Goal: Navigation & Orientation: Understand site structure

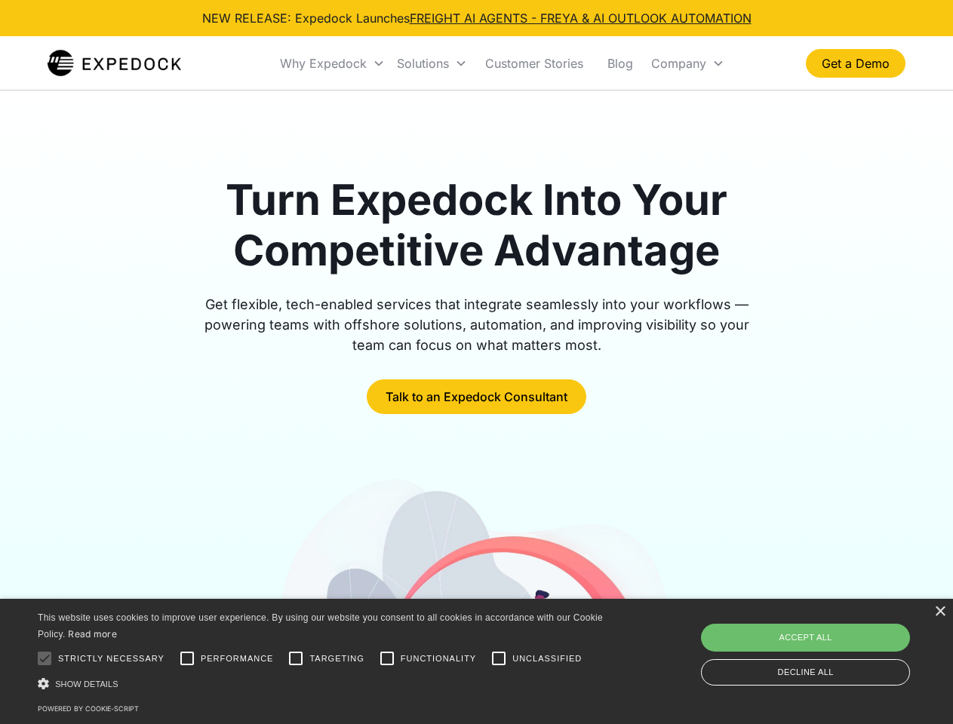
click at [333, 63] on div "Why Expedock" at bounding box center [323, 63] width 87 height 15
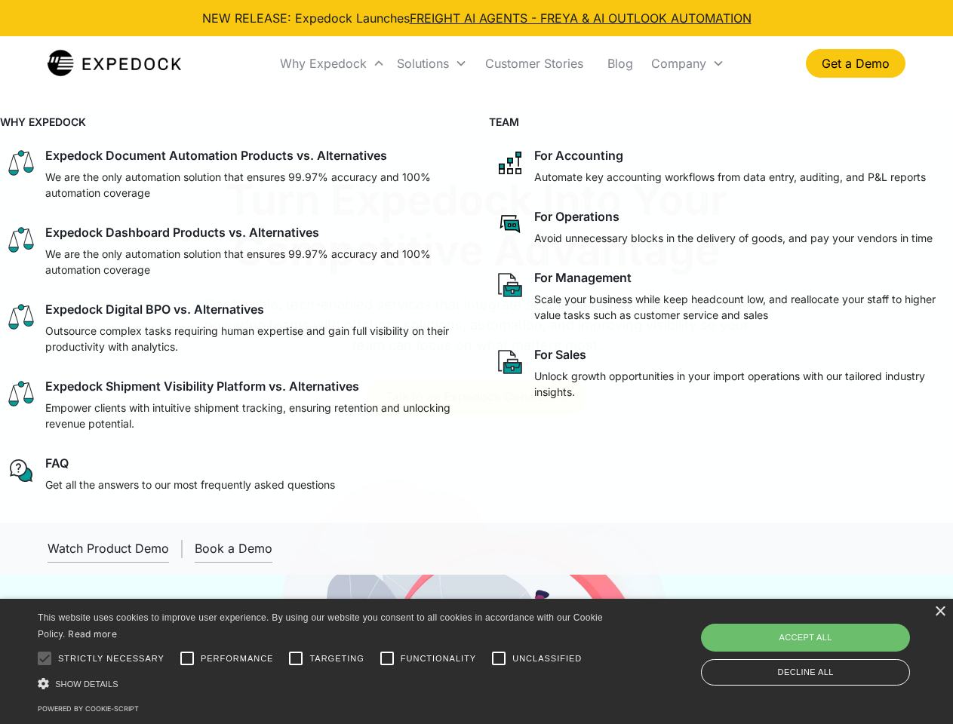
click at [432, 63] on div "Solutions" at bounding box center [423, 63] width 52 height 15
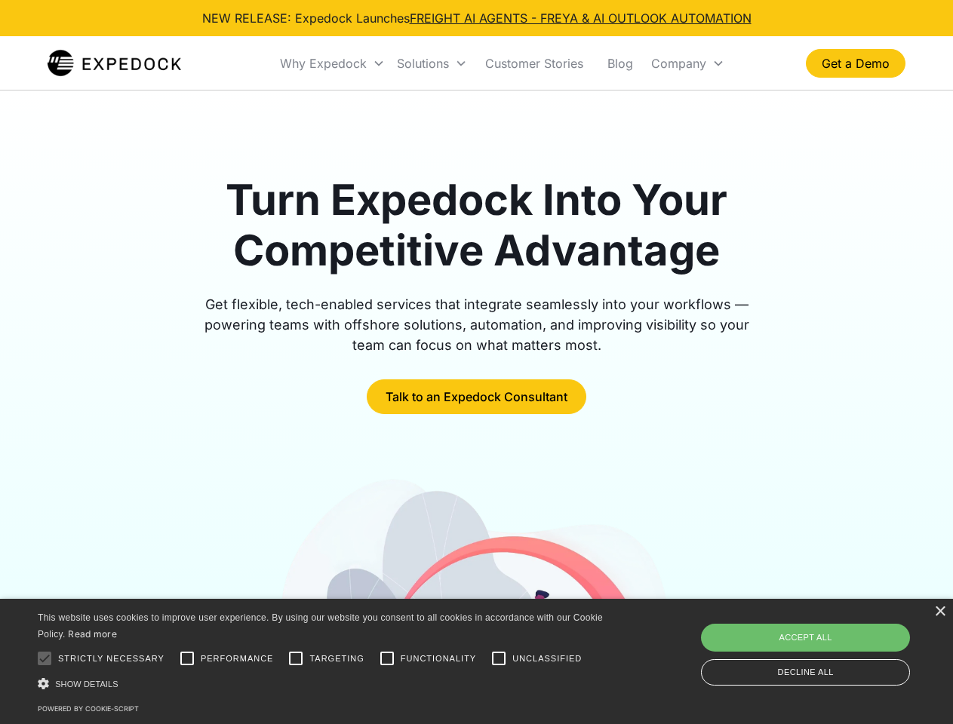
click at [687, 63] on div "Company" at bounding box center [678, 63] width 55 height 15
click at [45, 659] on div at bounding box center [44, 659] width 30 height 30
click at [187, 659] on input "Performance" at bounding box center [187, 659] width 30 height 30
checkbox input "true"
click at [296, 659] on input "Targeting" at bounding box center [296, 659] width 30 height 30
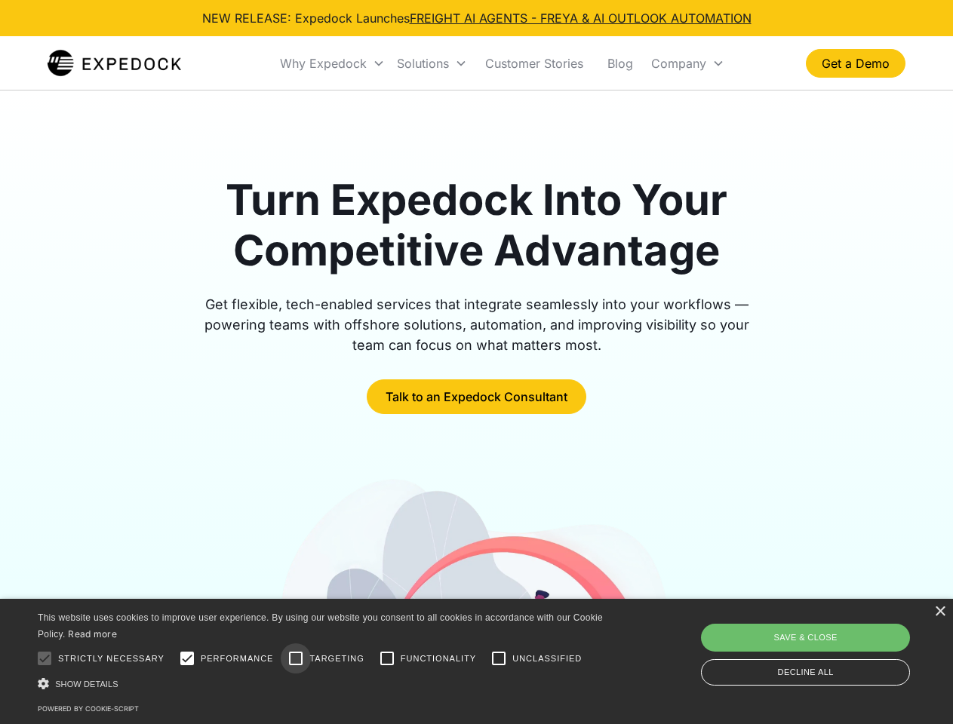
checkbox input "true"
click at [387, 659] on input "Functionality" at bounding box center [387, 659] width 30 height 30
checkbox input "true"
click at [499, 659] on input "Unclassified" at bounding box center [499, 659] width 30 height 30
checkbox input "true"
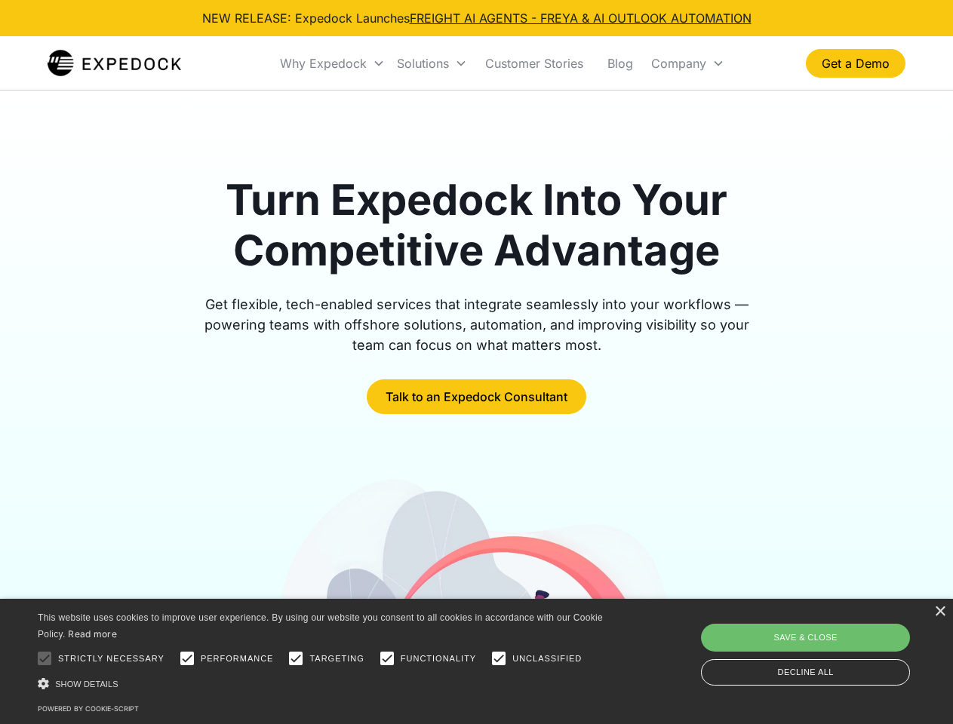
click at [323, 684] on div "Show details Hide details" at bounding box center [323, 684] width 570 height 16
